Goal: Book appointment/travel/reservation

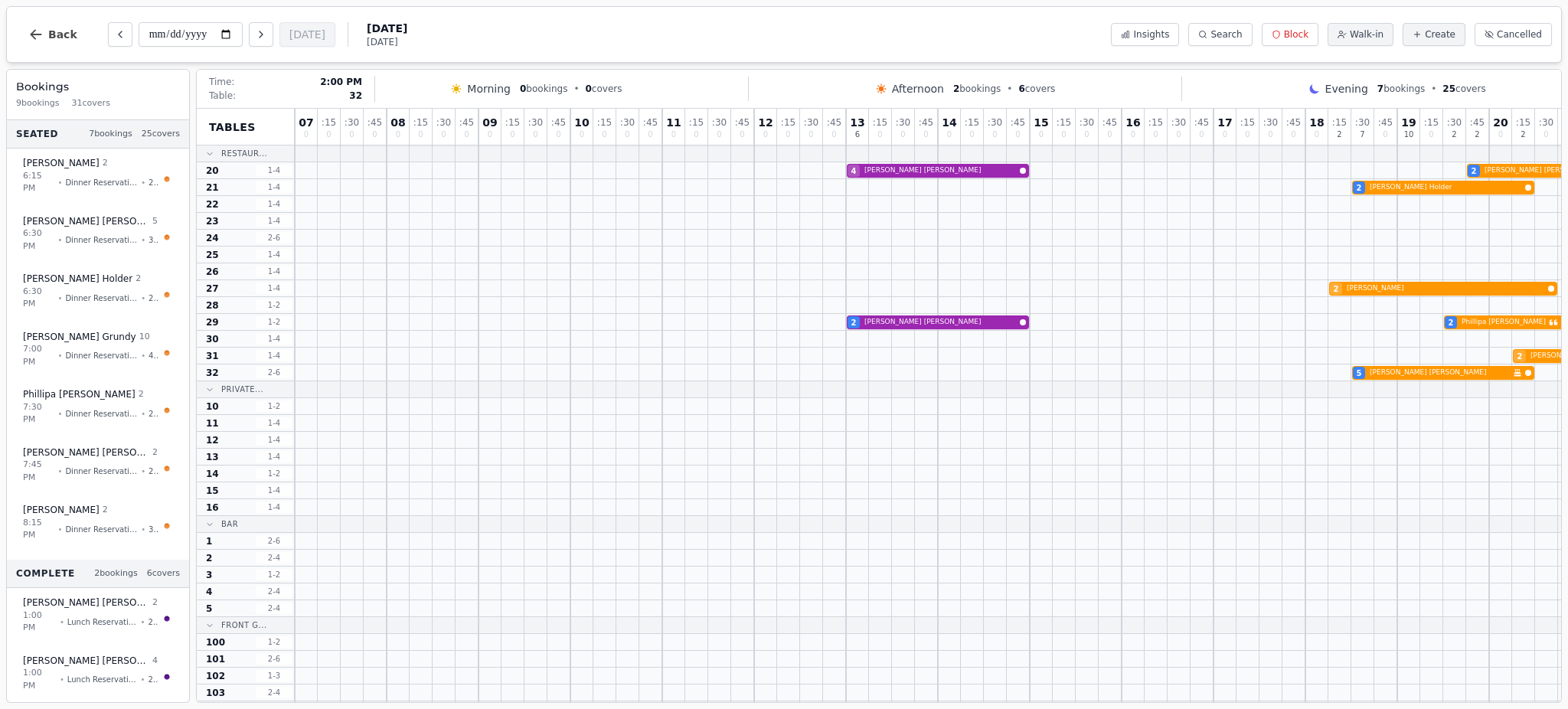
scroll to position [0, 34]
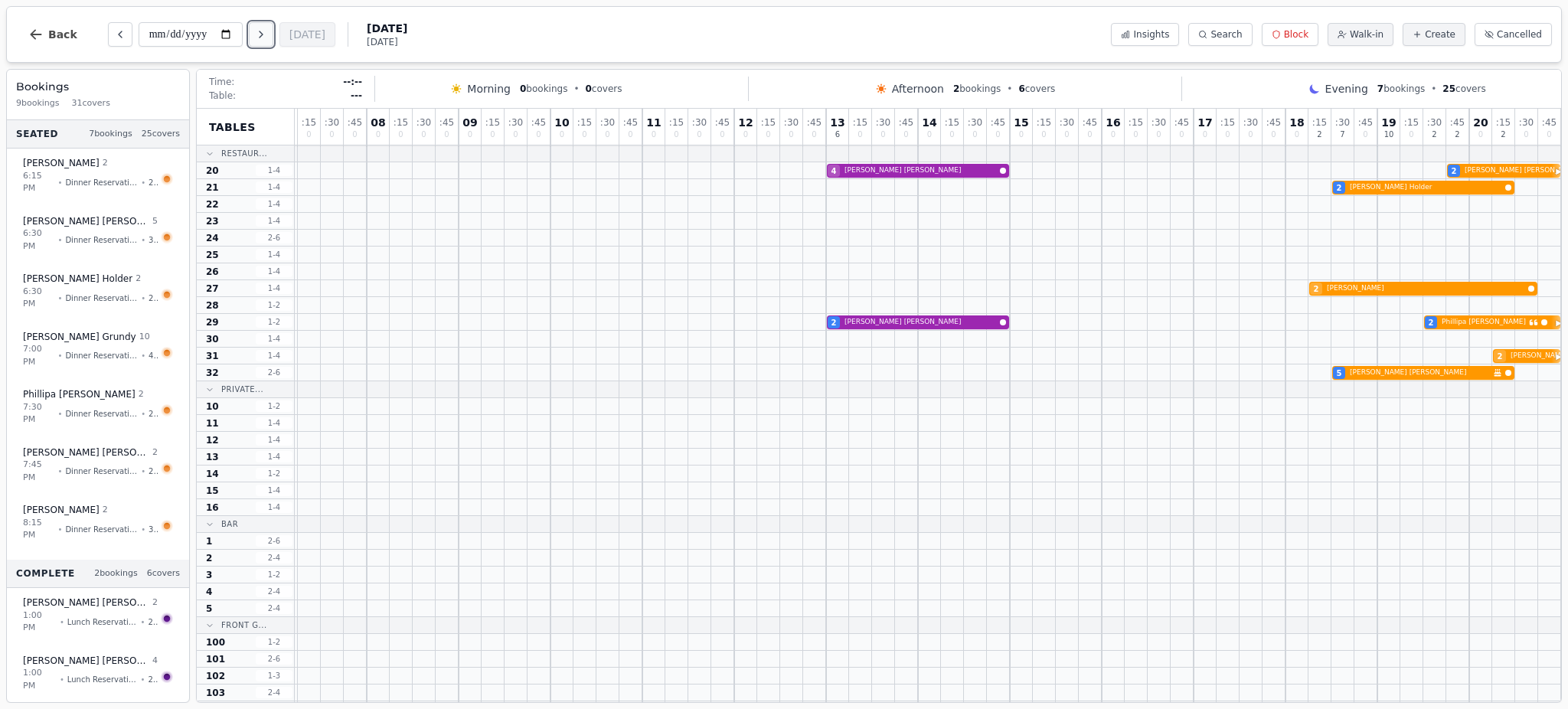
click at [265, 29] on icon "Next day" at bounding box center [261, 34] width 12 height 12
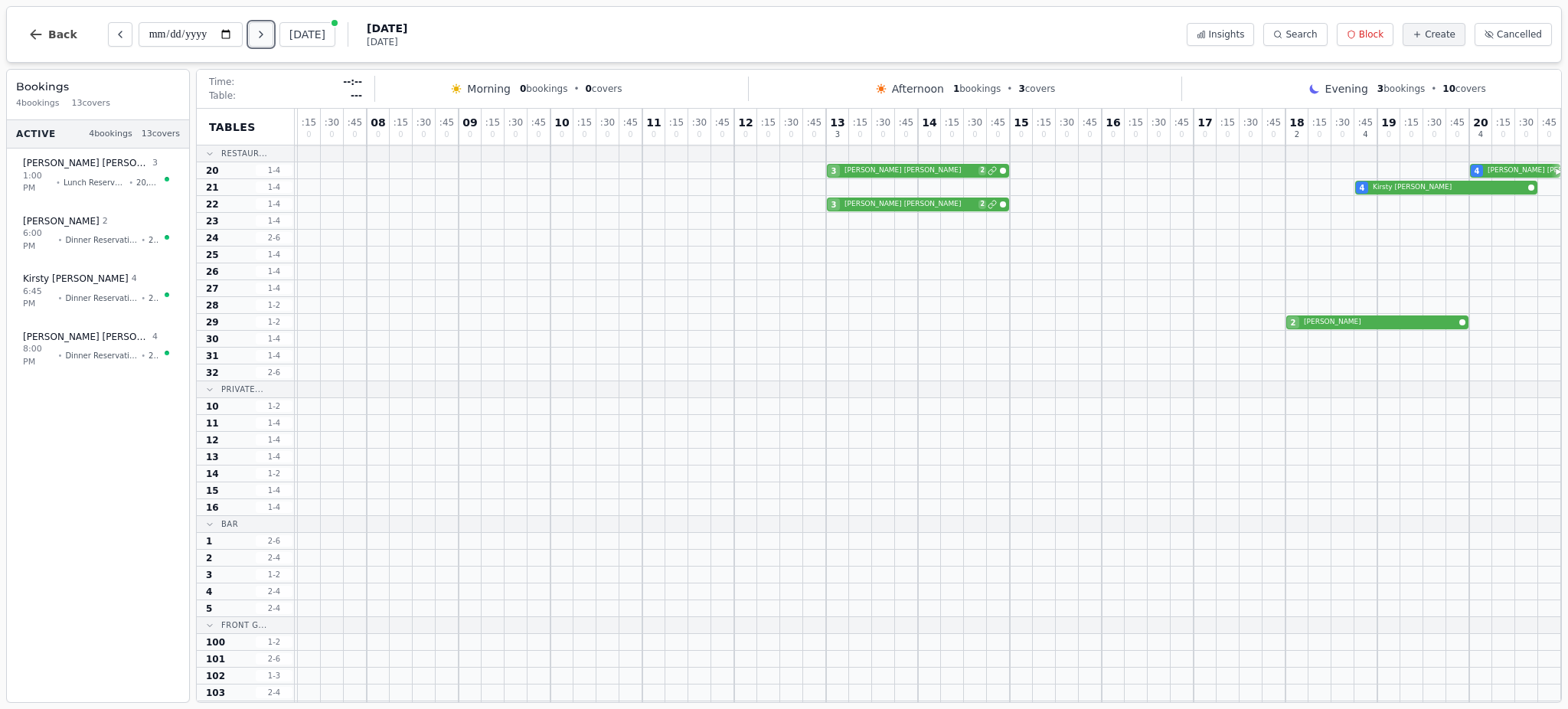
click at [265, 29] on icon "Next day" at bounding box center [261, 34] width 12 height 12
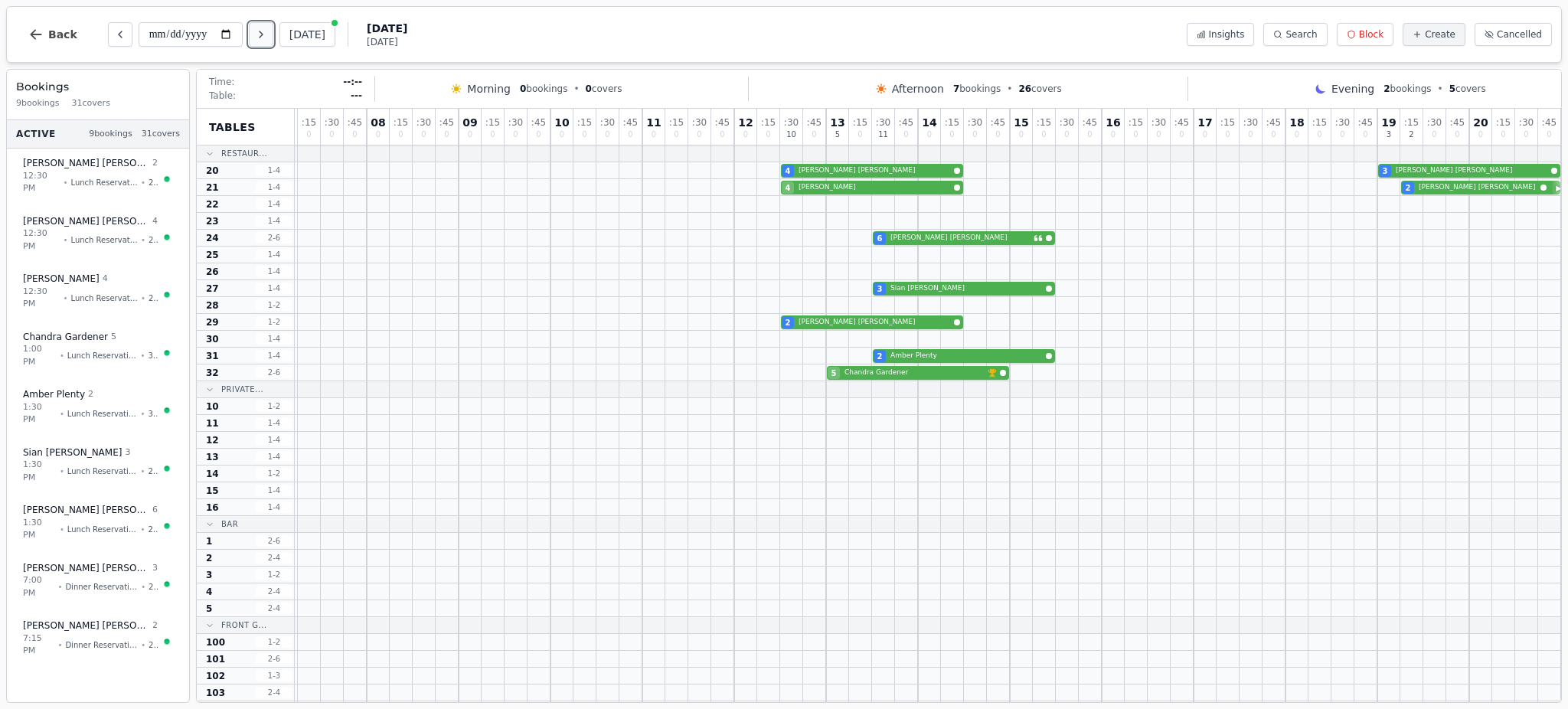
click at [265, 29] on icon "Next day" at bounding box center [261, 34] width 12 height 12
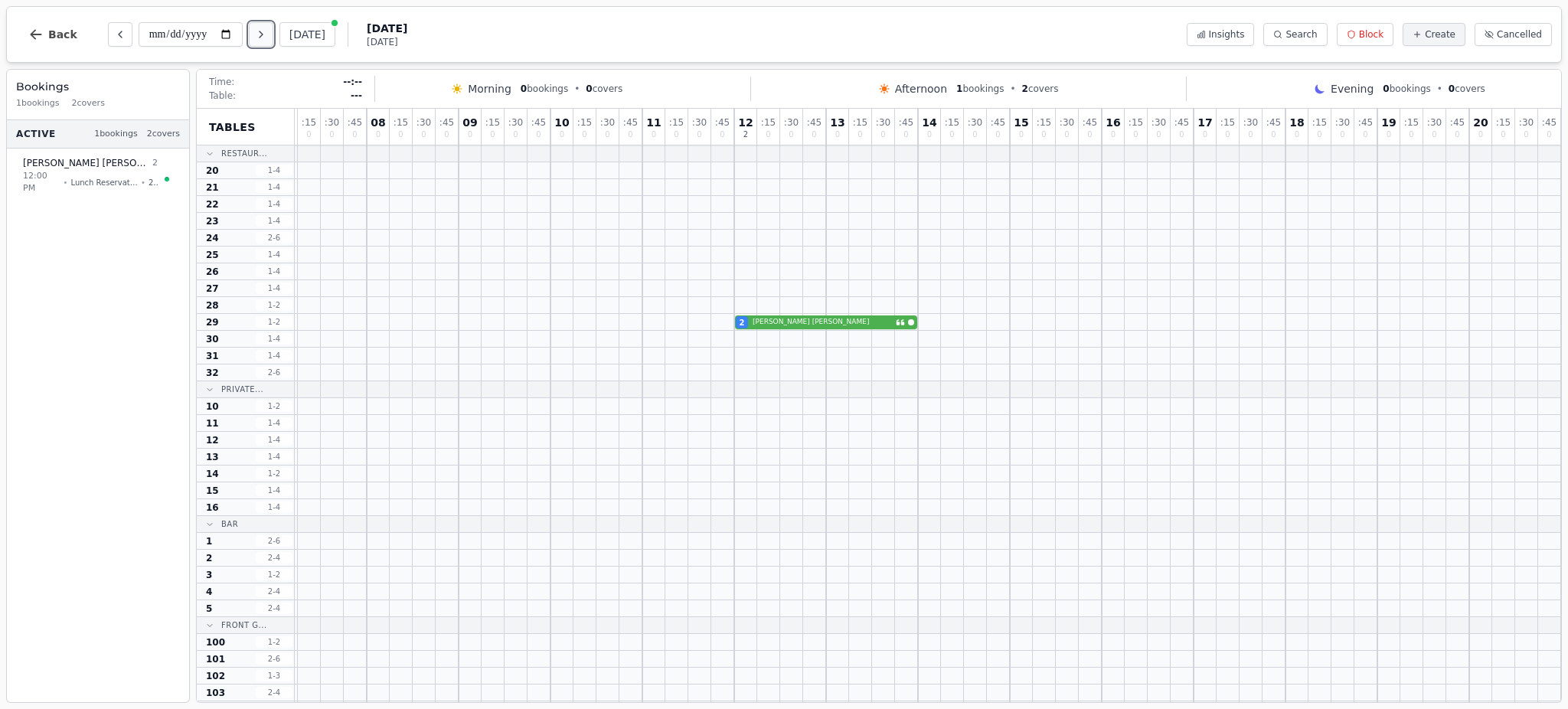
click at [265, 29] on icon "Next day" at bounding box center [261, 34] width 12 height 12
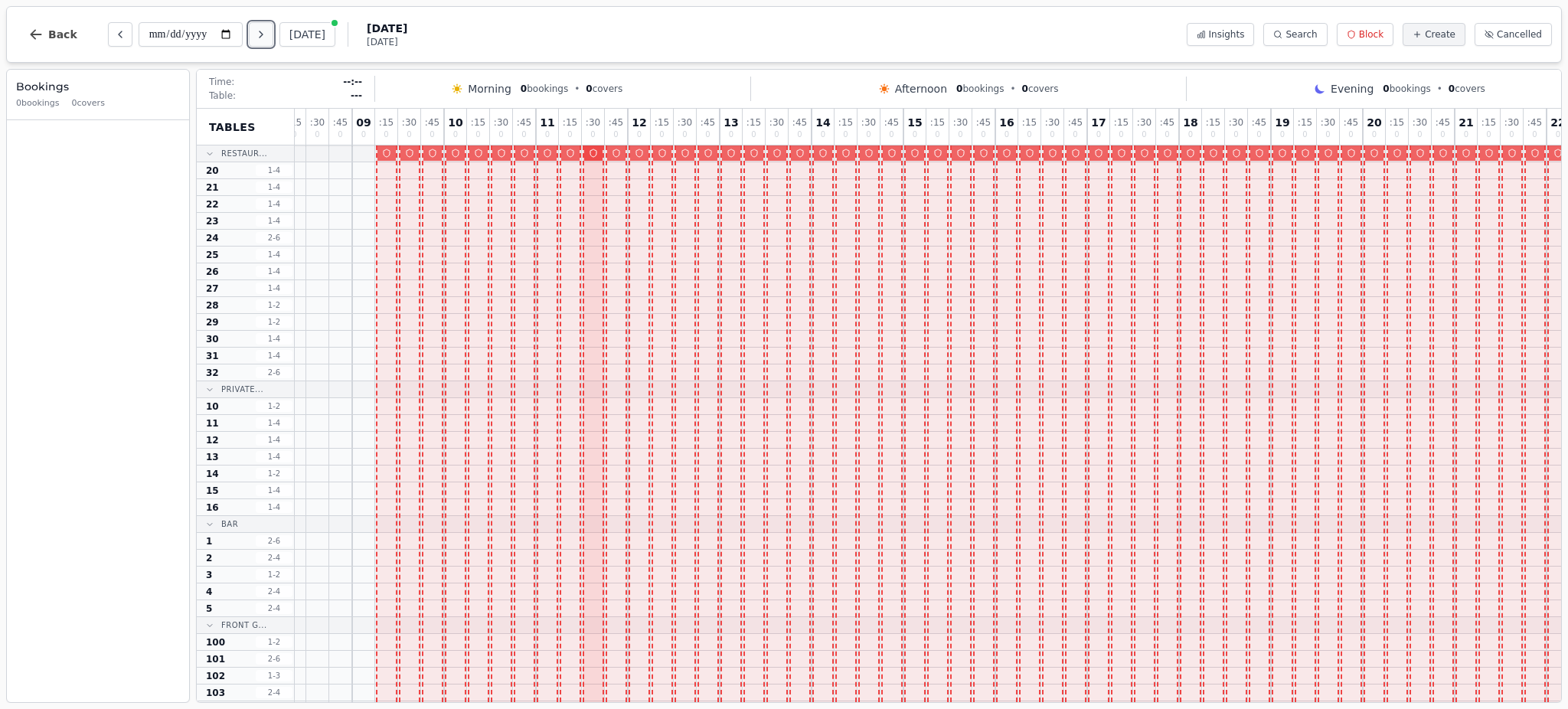
click at [265, 29] on icon "Next day" at bounding box center [261, 34] width 12 height 12
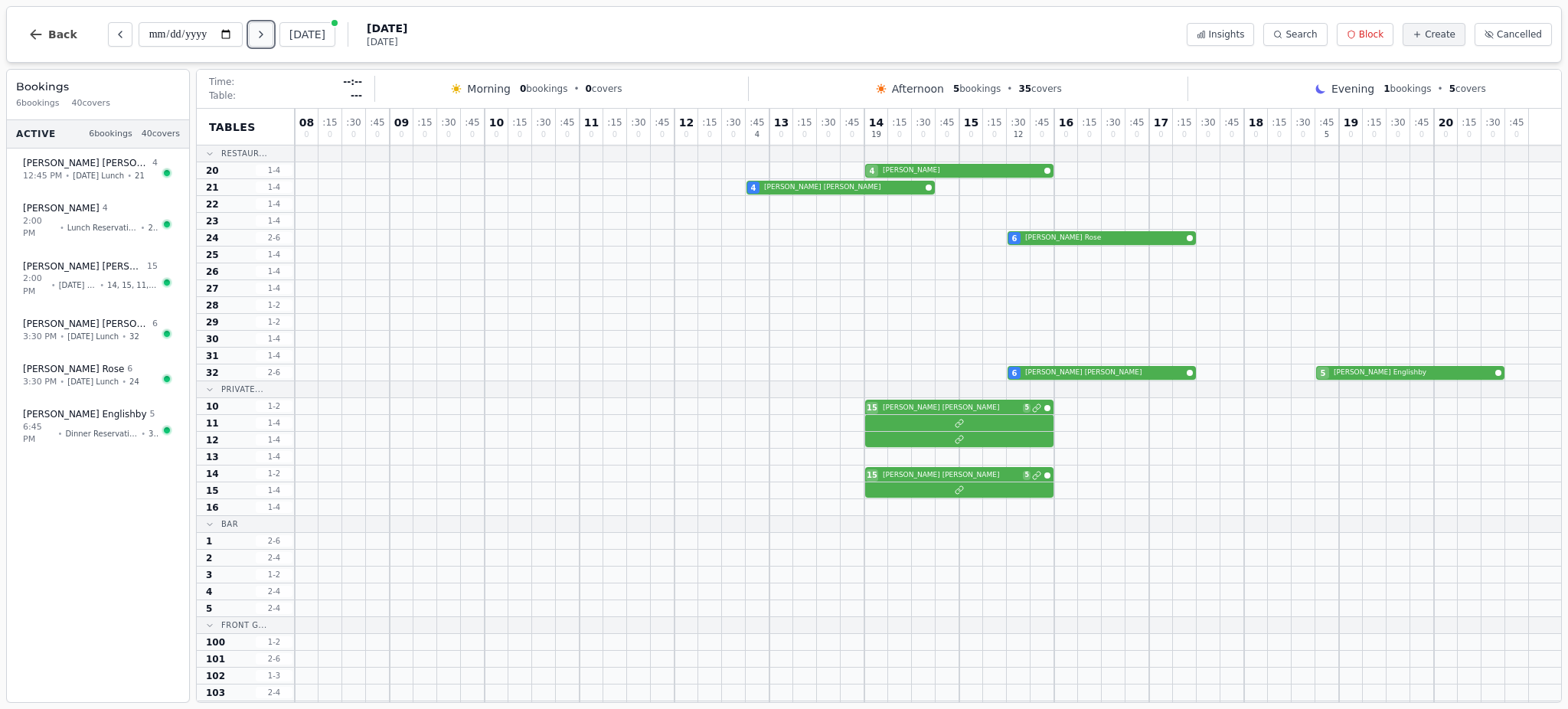
scroll to position [0, 0]
click at [114, 35] on icon "Previous day" at bounding box center [119, 34] width 12 height 12
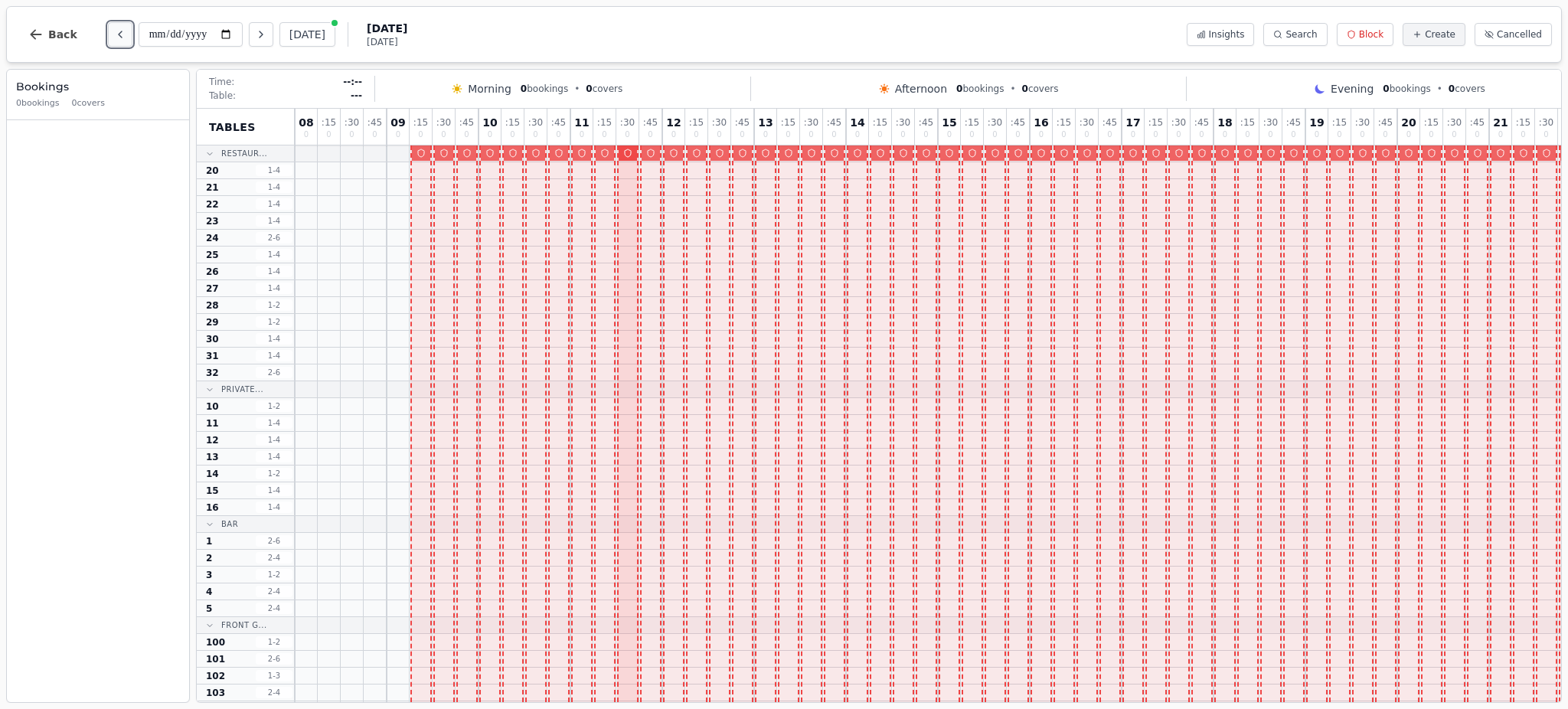
click at [114, 35] on icon "Previous day" at bounding box center [119, 34] width 12 height 12
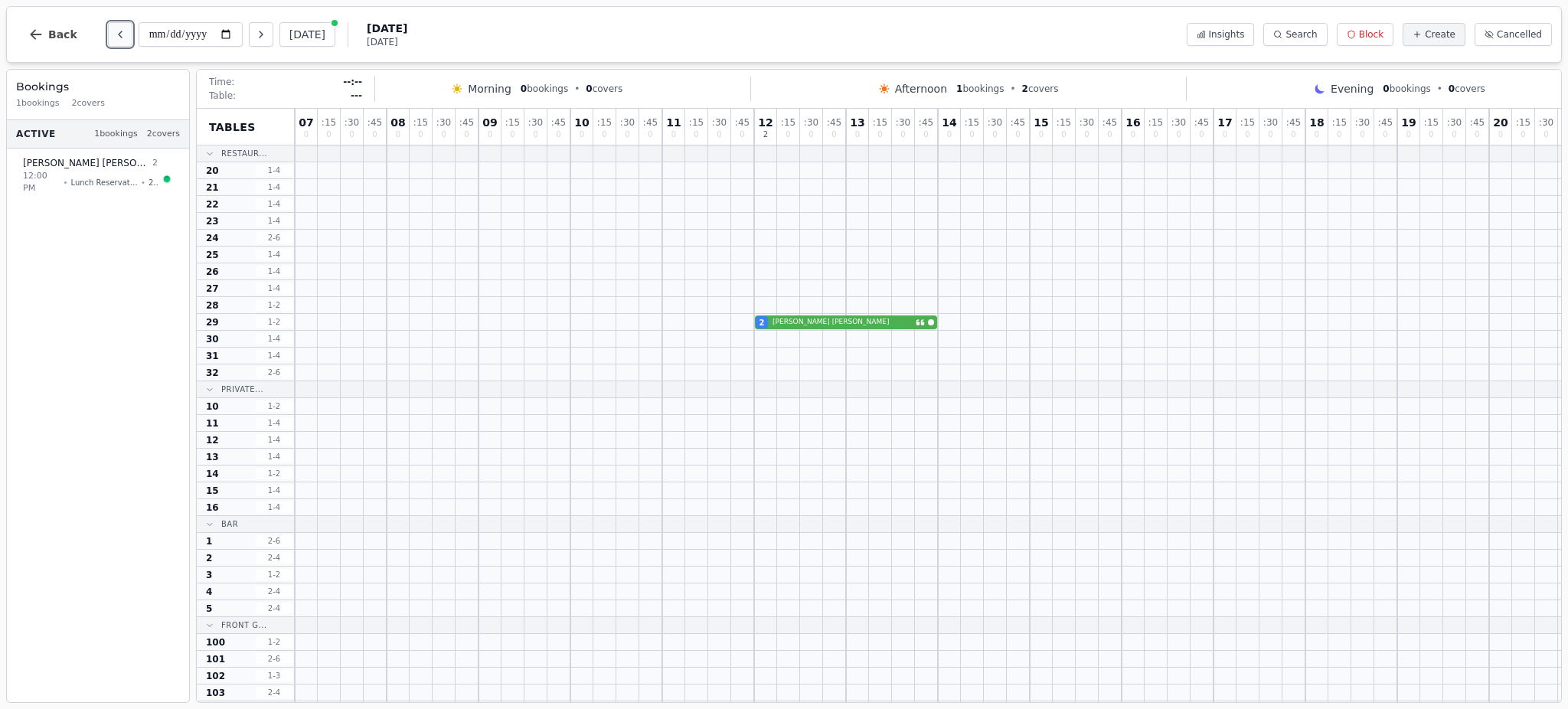
click at [114, 35] on icon "Previous day" at bounding box center [119, 34] width 12 height 12
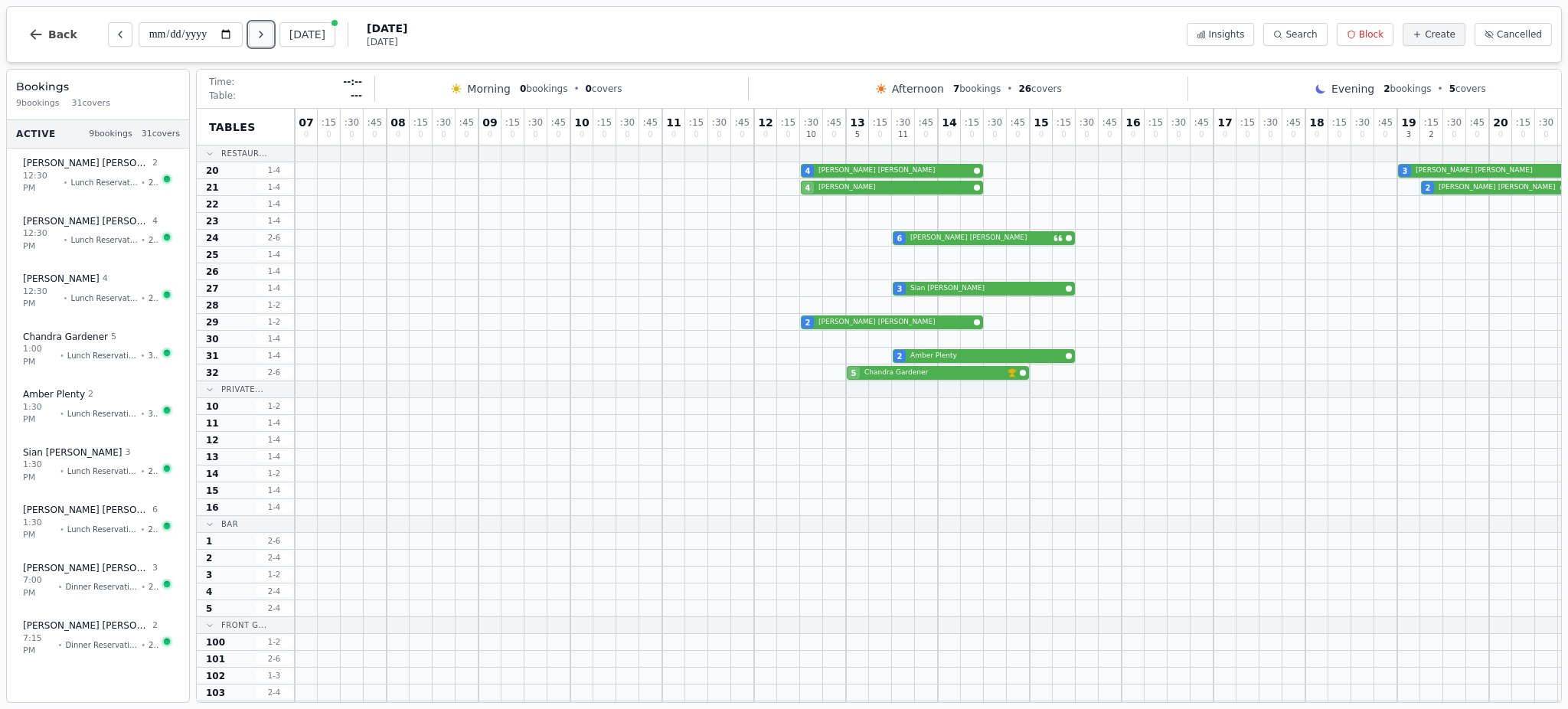
click at [264, 34] on icon "Next day" at bounding box center [261, 34] width 12 height 12
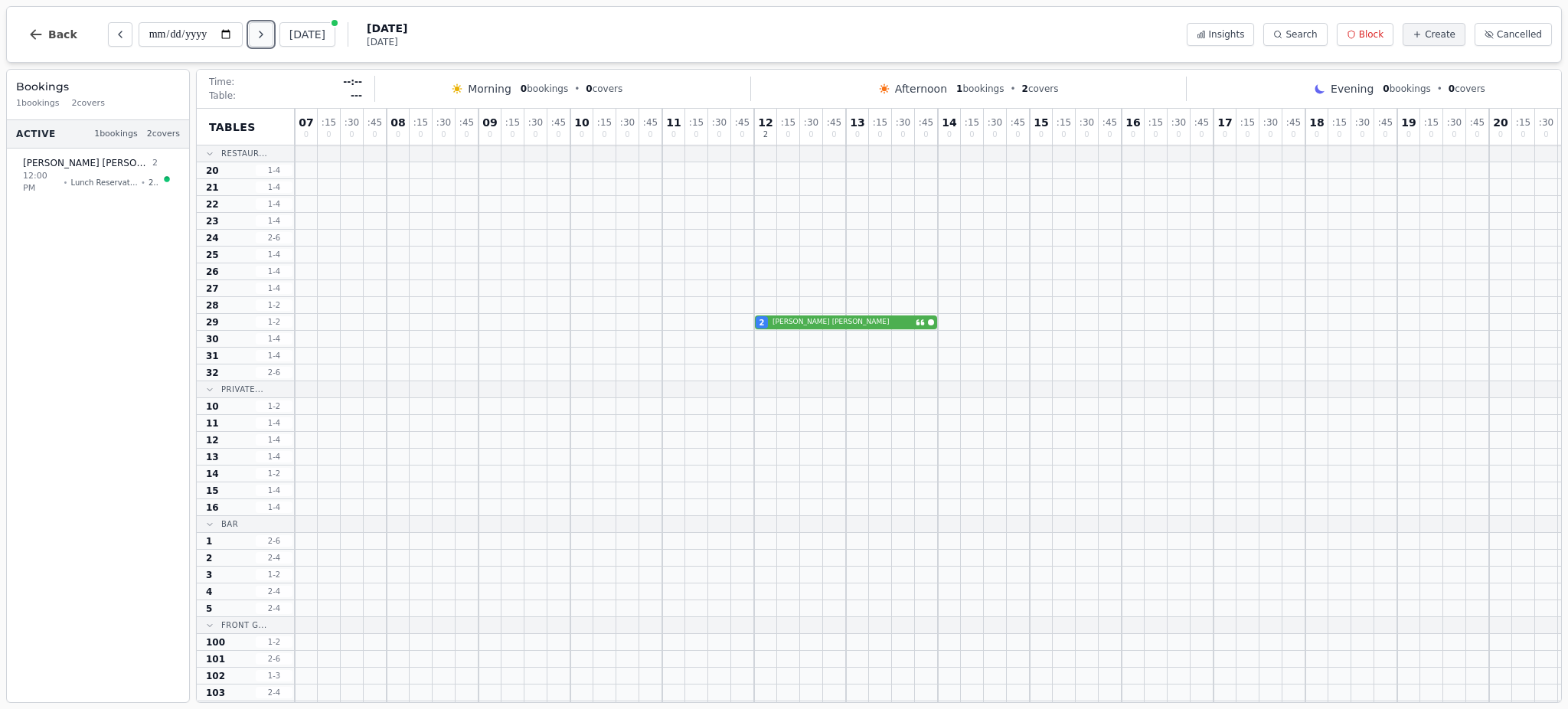
click at [264, 34] on icon "Next day" at bounding box center [261, 34] width 12 height 12
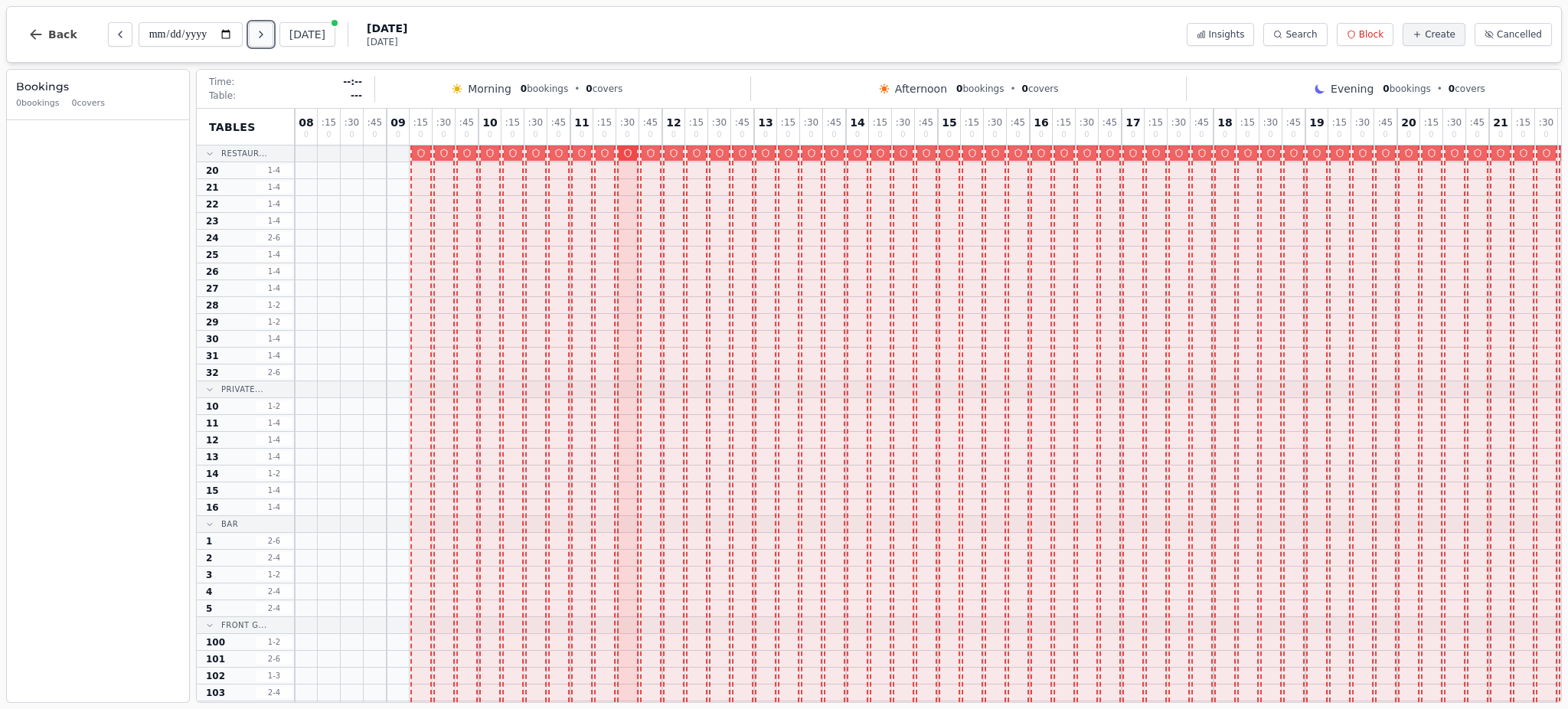
click at [264, 34] on icon "Next day" at bounding box center [261, 34] width 12 height 12
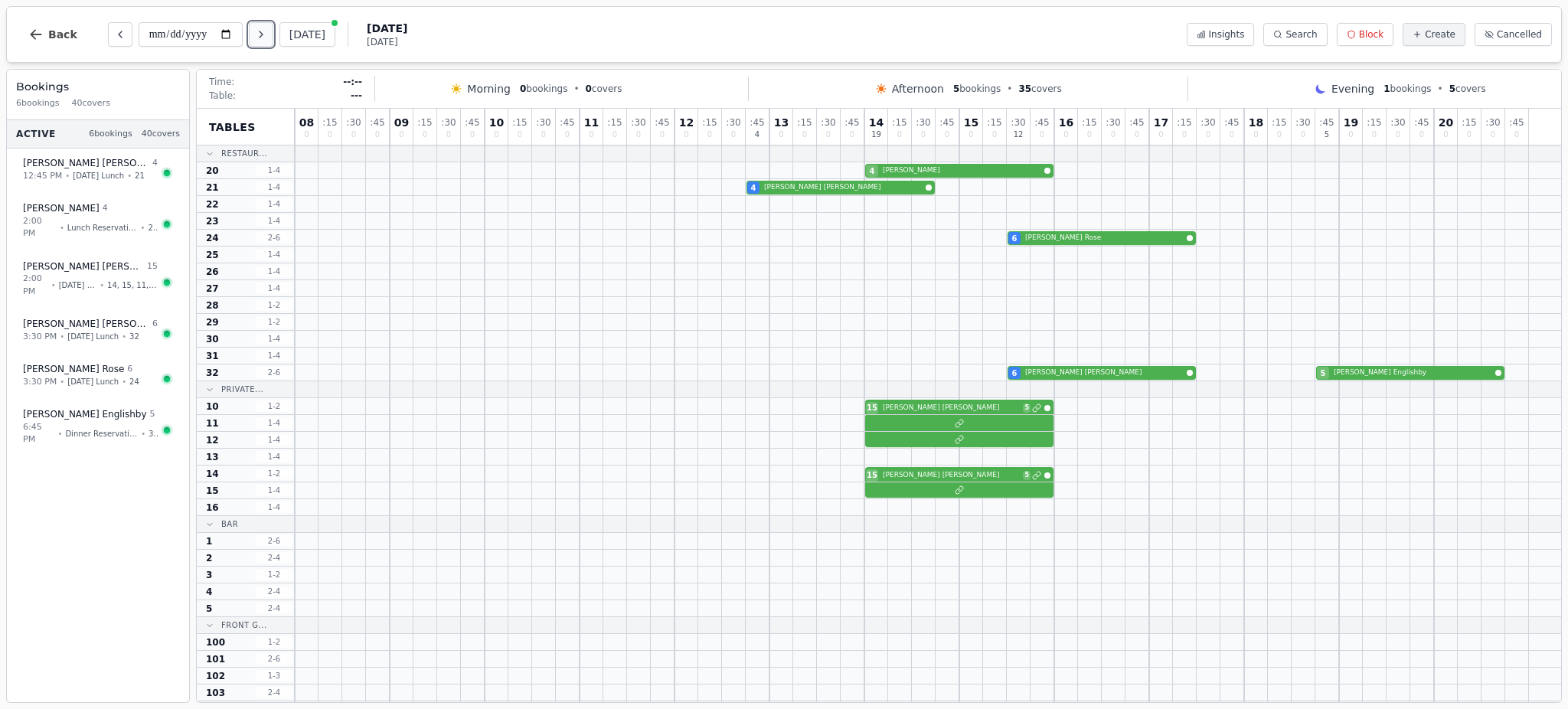
click at [270, 34] on button "Next day" at bounding box center [261, 34] width 25 height 25
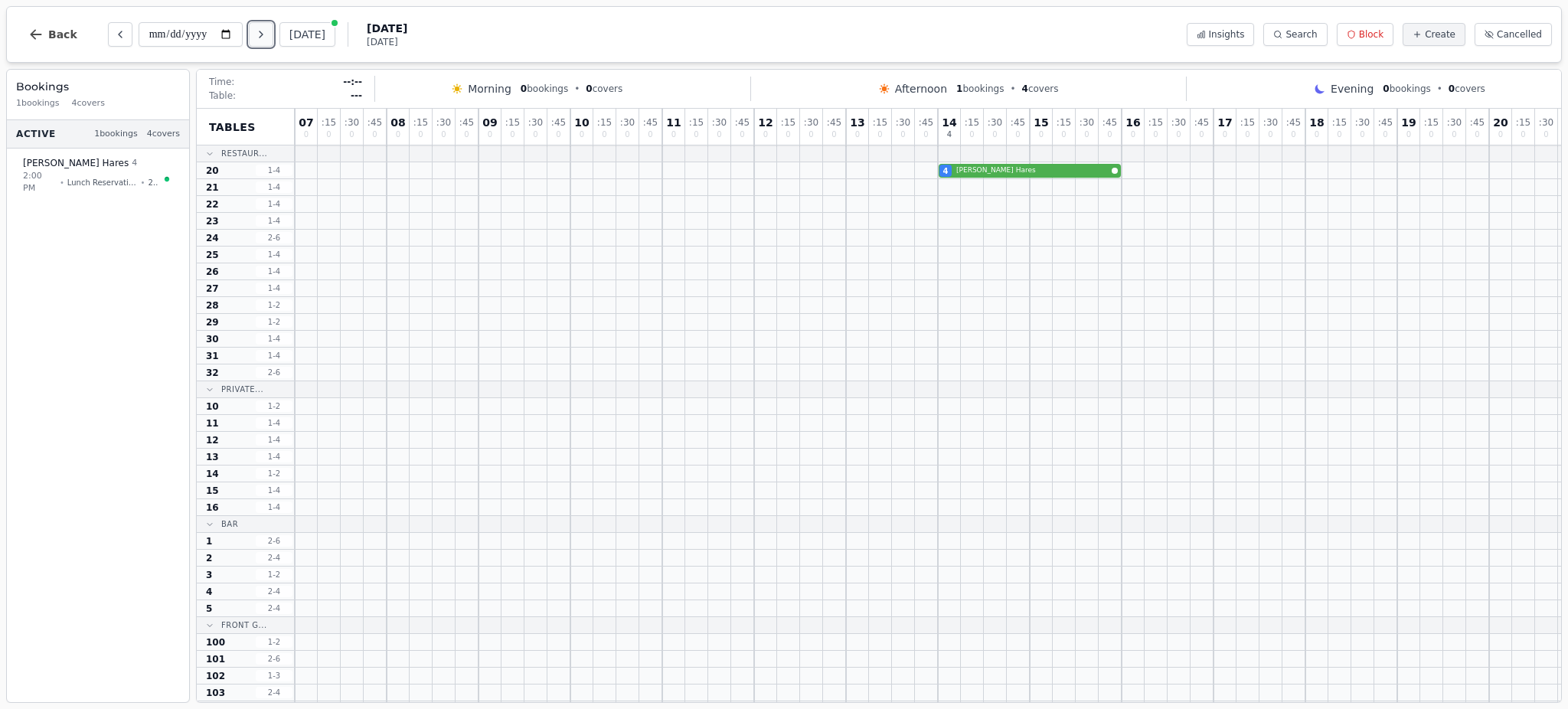
click at [261, 29] on icon "Next day" at bounding box center [261, 34] width 12 height 12
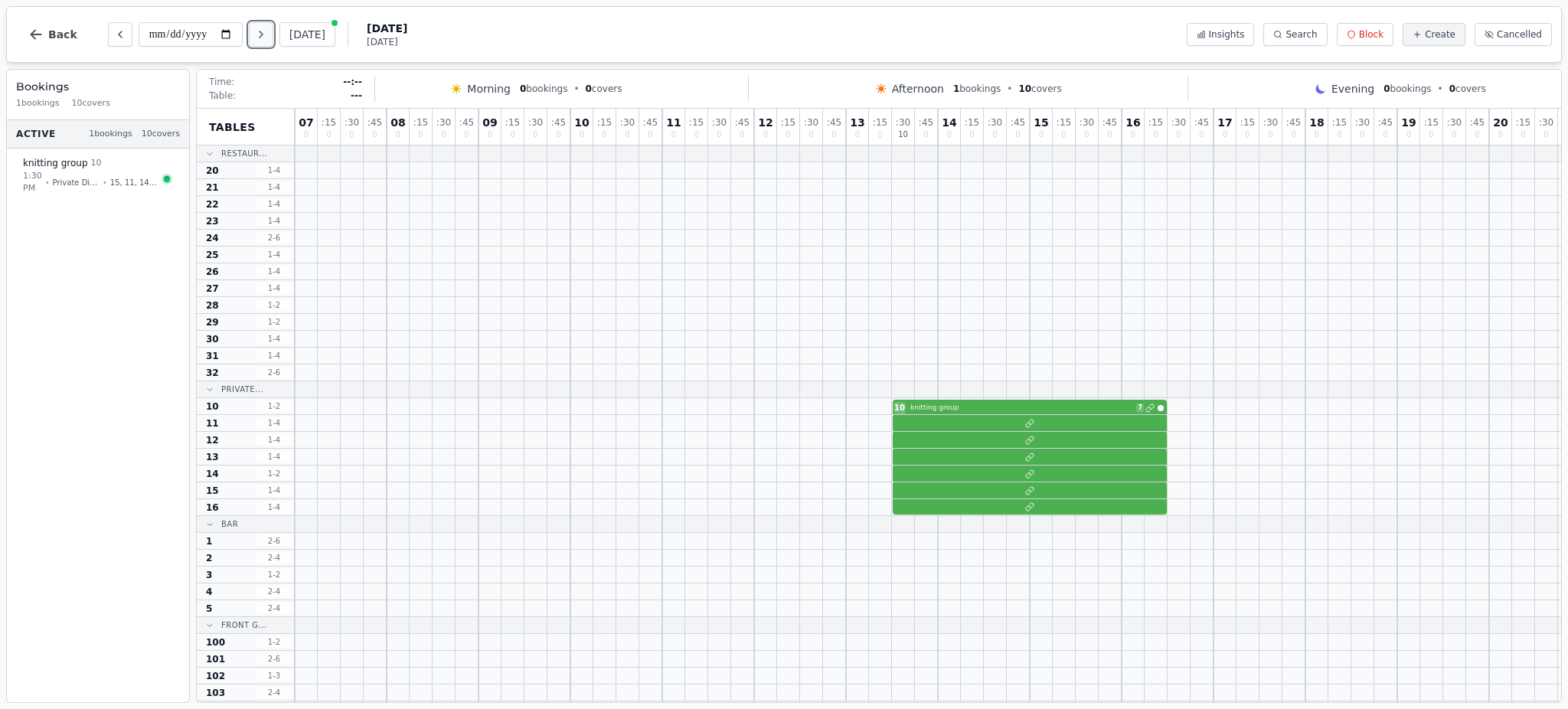
click at [261, 29] on icon "Next day" at bounding box center [261, 34] width 12 height 12
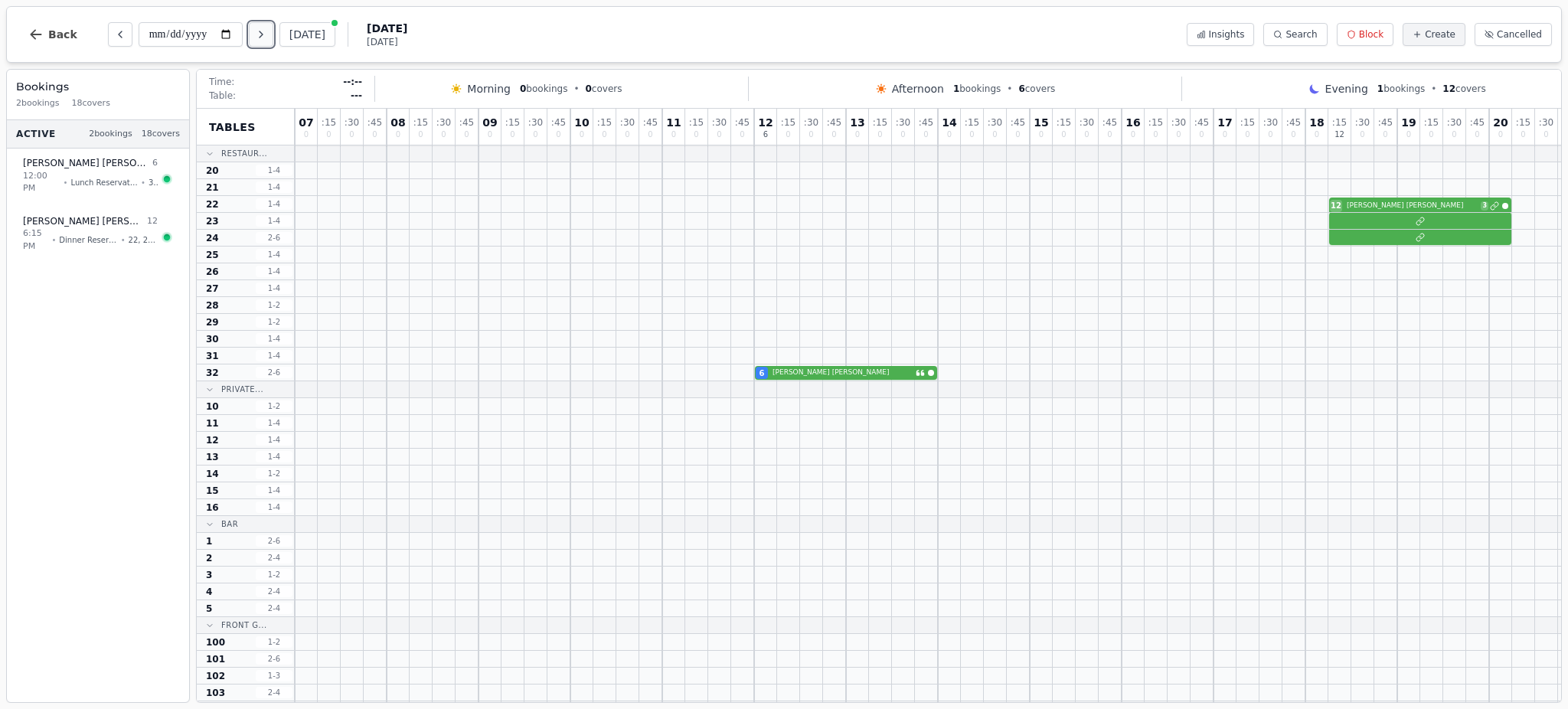
click at [261, 29] on icon "Next day" at bounding box center [261, 34] width 12 height 12
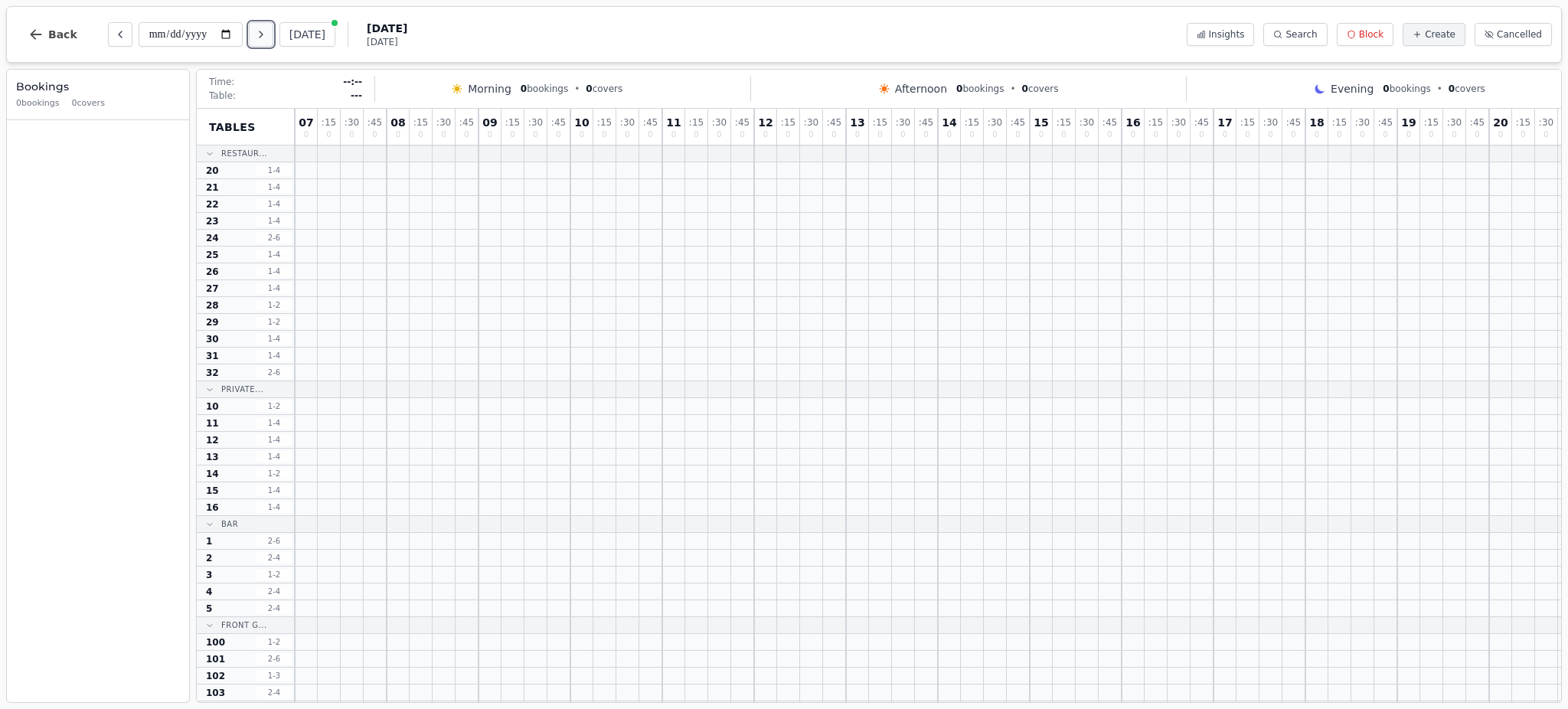
click at [261, 29] on icon "Next day" at bounding box center [261, 34] width 12 height 12
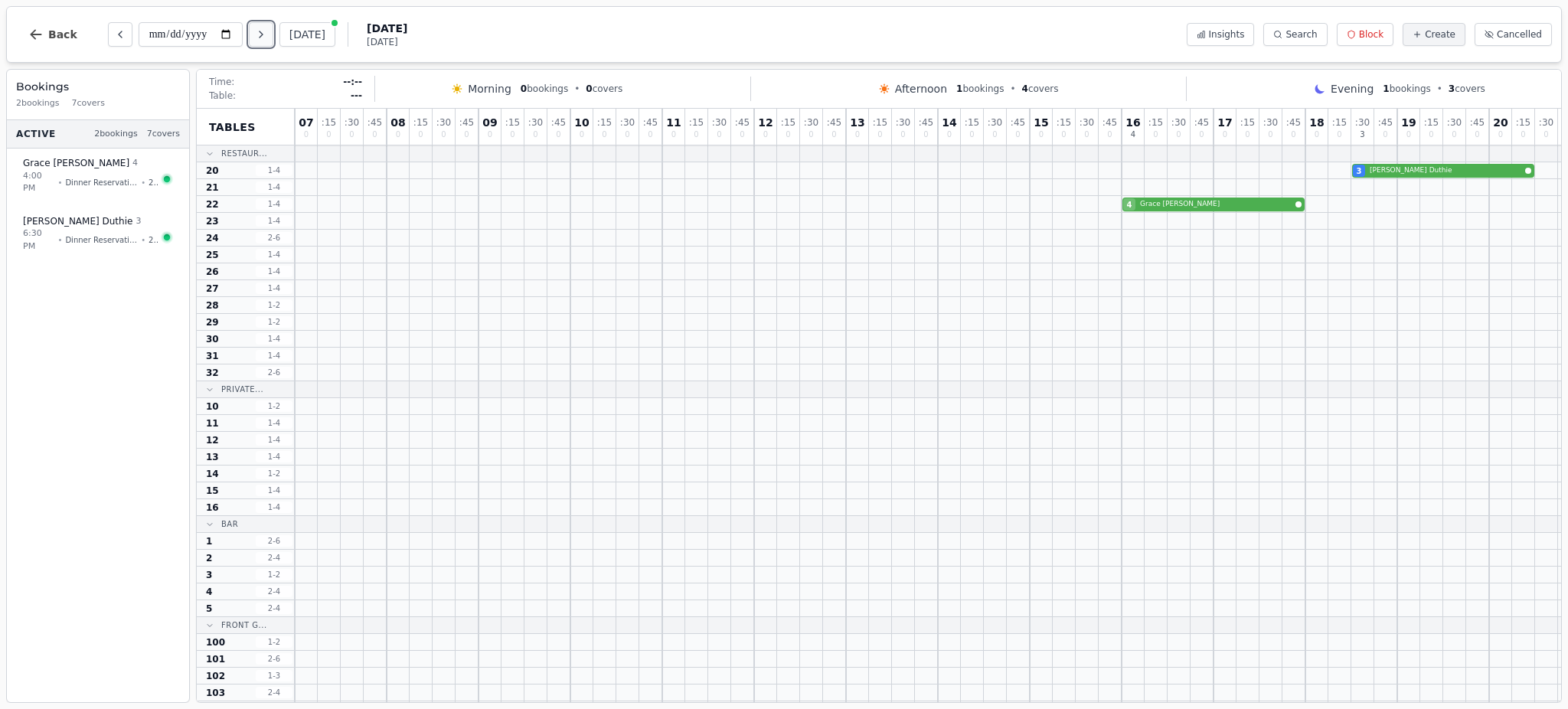
click at [261, 29] on icon "Next day" at bounding box center [261, 34] width 12 height 12
type input "**********"
